Goal: Information Seeking & Learning: Learn about a topic

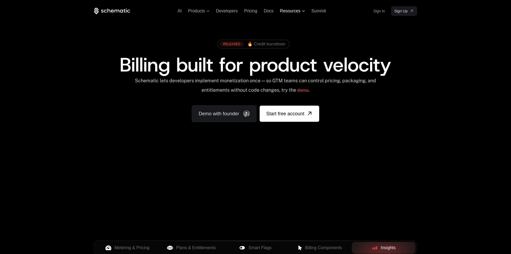
click at [301, 11] on span "Resources" at bounding box center [292, 11] width 25 height 5
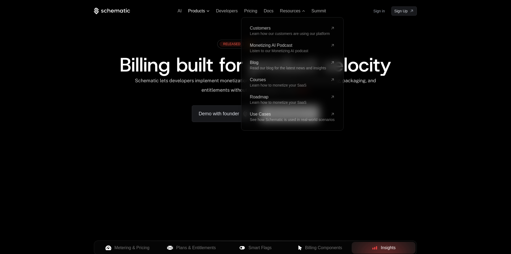
click at [209, 10] on icon at bounding box center [208, 11] width 3 height 2
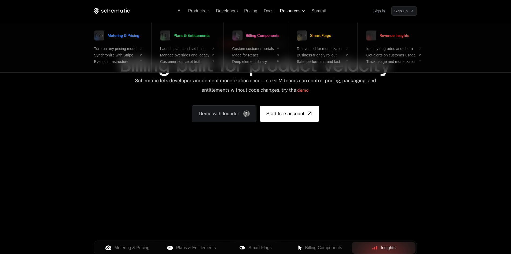
click at [296, 11] on span "Resources" at bounding box center [290, 11] width 20 height 5
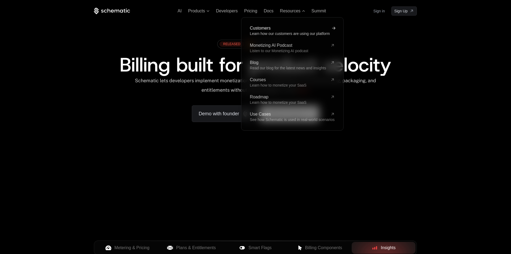
click at [262, 26] on span "Customers" at bounding box center [289, 28] width 78 height 4
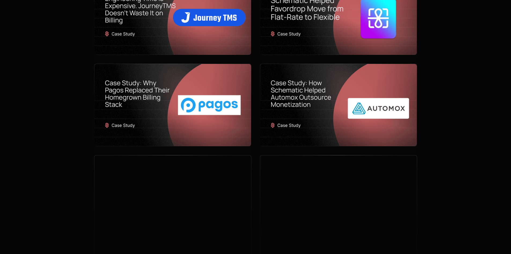
scroll to position [425, 0]
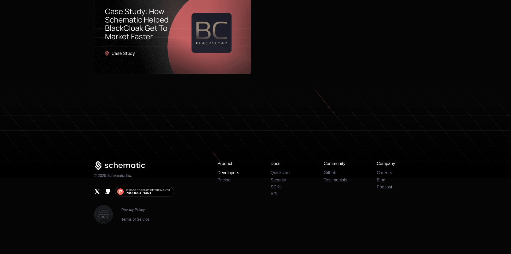
click at [230, 172] on link "Developers" at bounding box center [229, 172] width 22 height 5
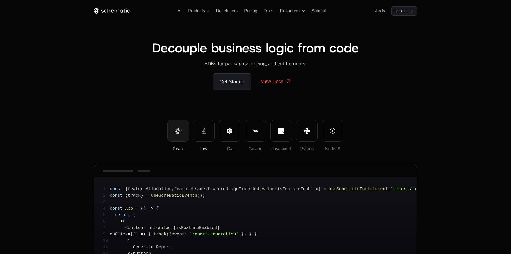
click at [208, 135] on button "Java" at bounding box center [203, 130] width 21 height 21
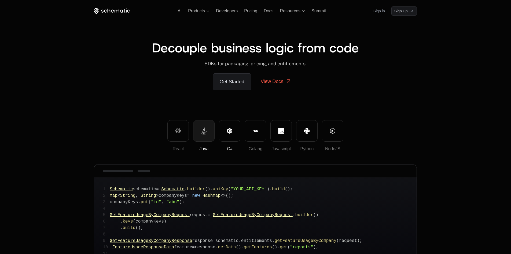
click at [224, 135] on button "C#" at bounding box center [229, 130] width 21 height 21
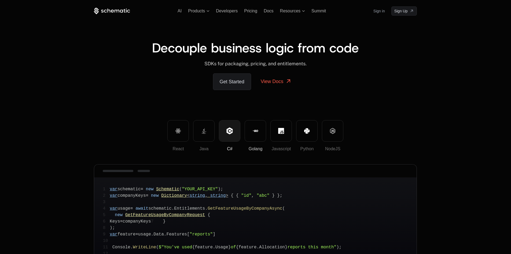
click at [246, 134] on button "Golang" at bounding box center [255, 130] width 21 height 21
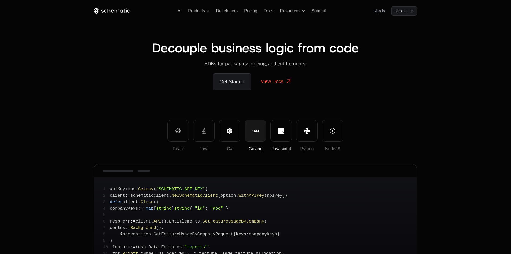
click at [271, 134] on button "Javascript" at bounding box center [280, 130] width 21 height 21
click at [307, 134] on button "Python" at bounding box center [306, 130] width 21 height 21
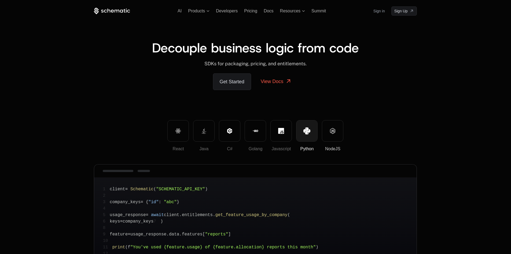
click at [334, 134] on button "NodeJS" at bounding box center [332, 130] width 21 height 21
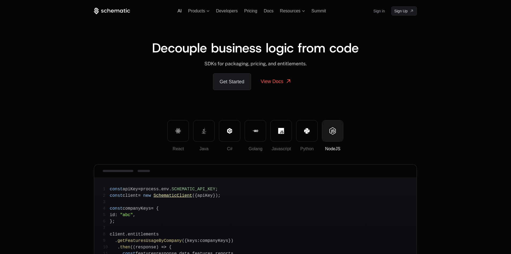
click at [179, 10] on span "AI" at bounding box center [180, 11] width 4 height 5
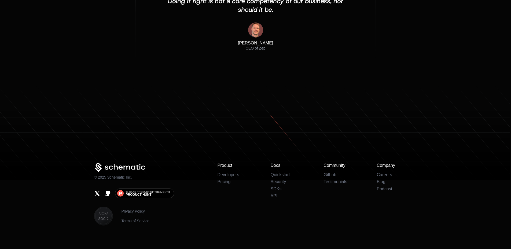
scroll to position [1783, 0]
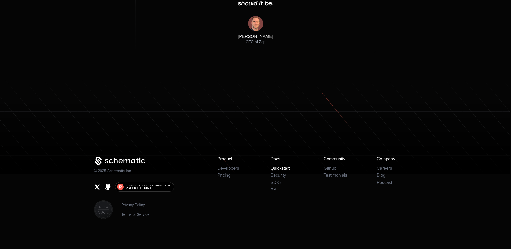
click at [279, 168] on link "Quickstart" at bounding box center [280, 168] width 19 height 5
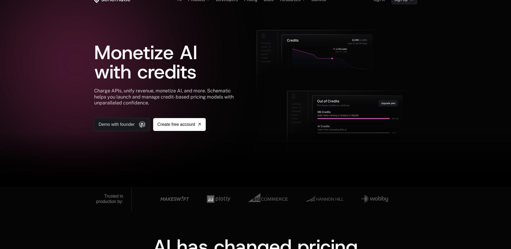
scroll to position [0, 0]
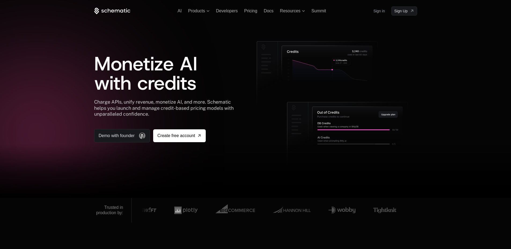
click at [128, 13] on icon at bounding box center [112, 11] width 36 height 7
